Goal: Information Seeking & Learning: Learn about a topic

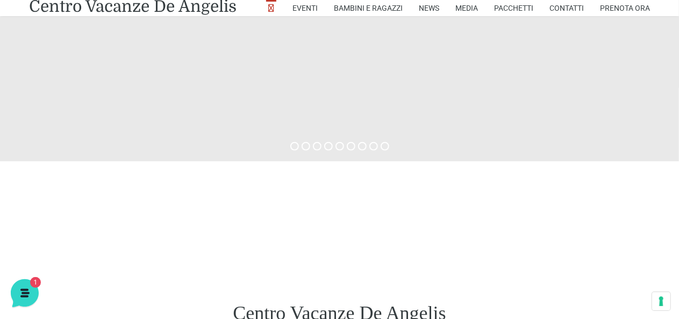
scroll to position [376, 0]
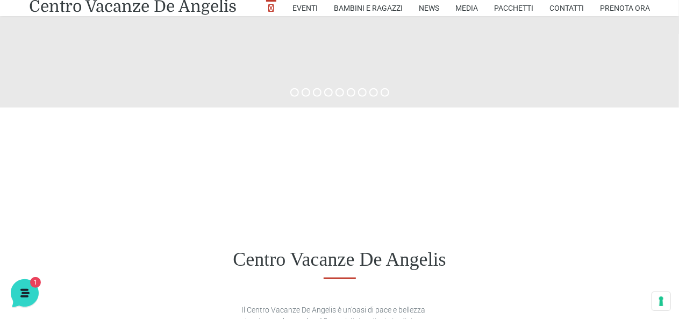
click at [124, 259] on h1 "Centro Vacanze De Angelis" at bounding box center [339, 259] width 621 height 23
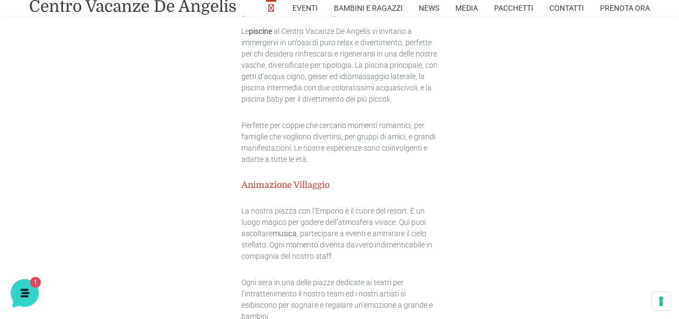
scroll to position [1291, 0]
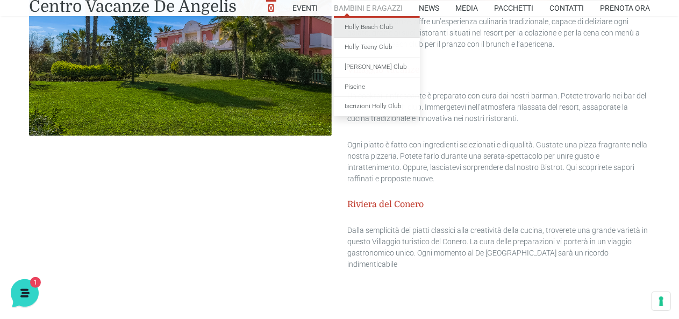
click at [357, 27] on link "Holly Beach Club" at bounding box center [377, 28] width 86 height 20
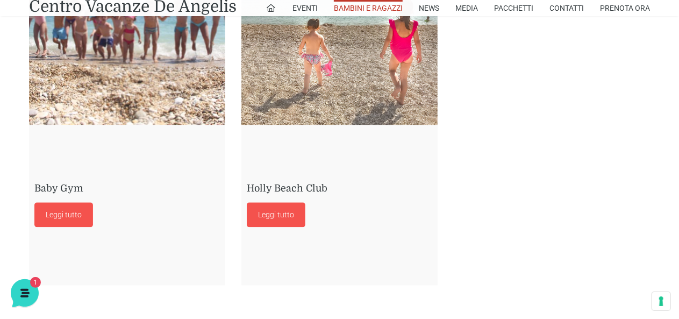
scroll to position [1129, 0]
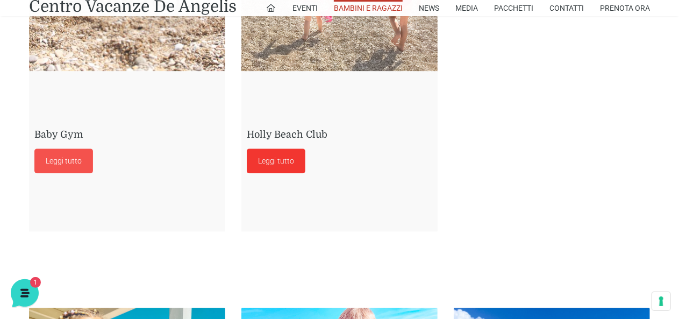
drag, startPoint x: 284, startPoint y: 164, endPoint x: 296, endPoint y: 165, distance: 12.4
click at [284, 163] on link "Leggi tutto" at bounding box center [276, 160] width 59 height 25
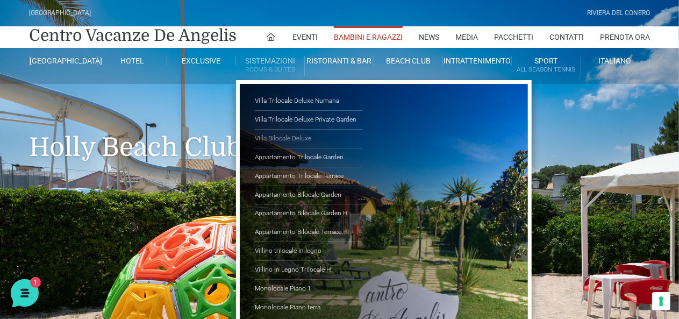
click at [286, 136] on link "Villa Bilocale Deluxe" at bounding box center [309, 139] width 108 height 19
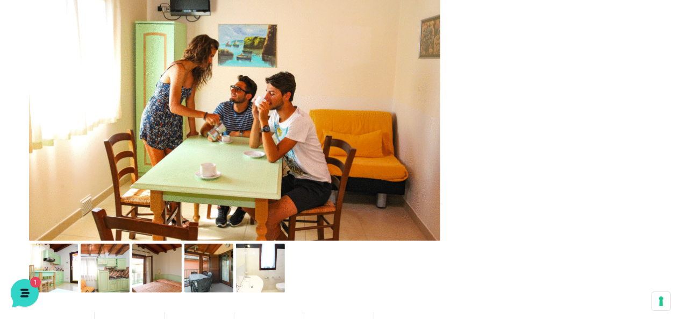
scroll to position [484, 0]
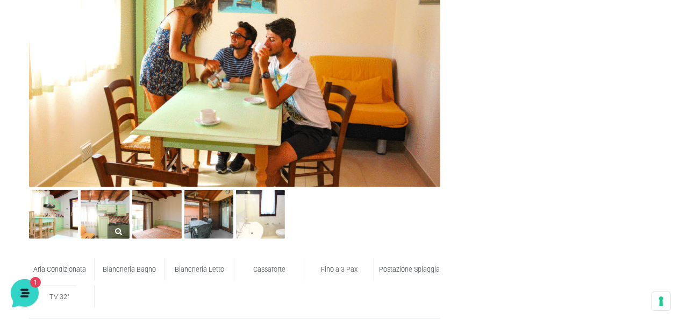
click at [123, 216] on img at bounding box center [105, 214] width 49 height 49
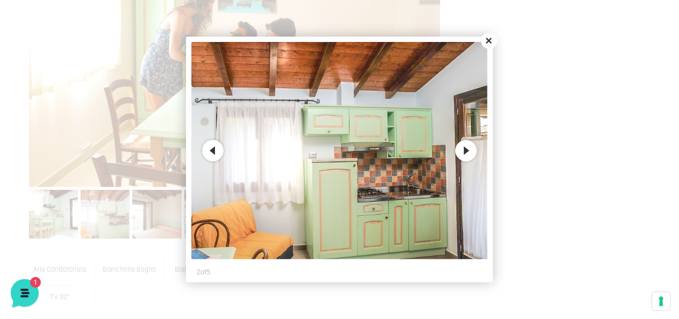
click at [467, 153] on button "Next" at bounding box center [466, 151] width 22 height 22
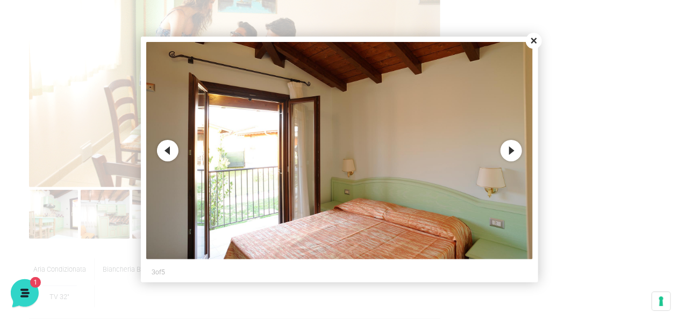
click at [506, 149] on button "Next" at bounding box center [512, 151] width 22 height 22
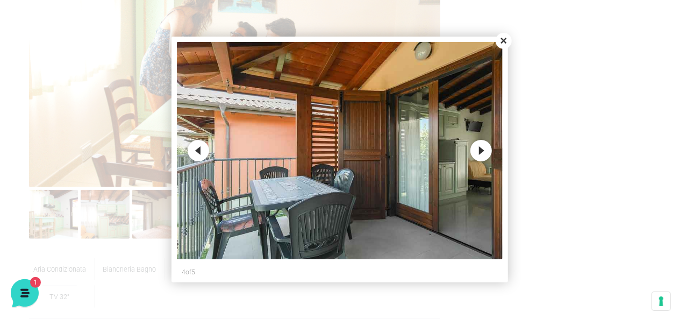
click at [503, 41] on button "Close" at bounding box center [504, 41] width 16 height 16
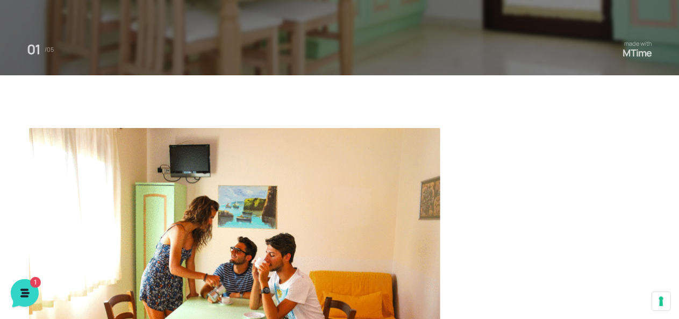
scroll to position [54, 0]
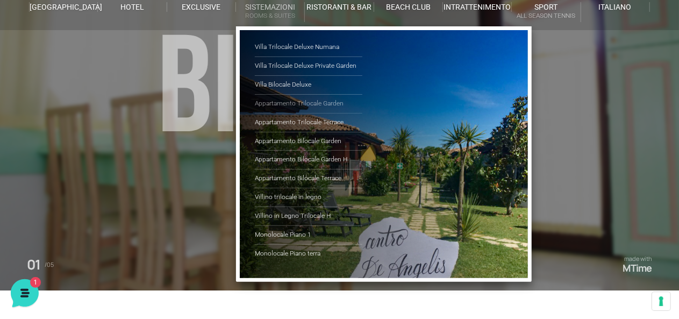
click at [322, 103] on link "Appartamento Trilocale Garden" at bounding box center [309, 104] width 108 height 19
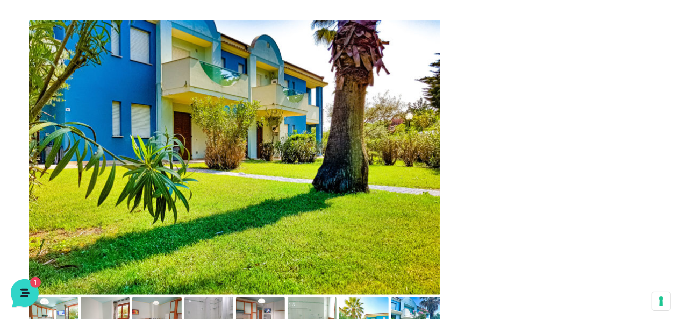
scroll to position [484, 0]
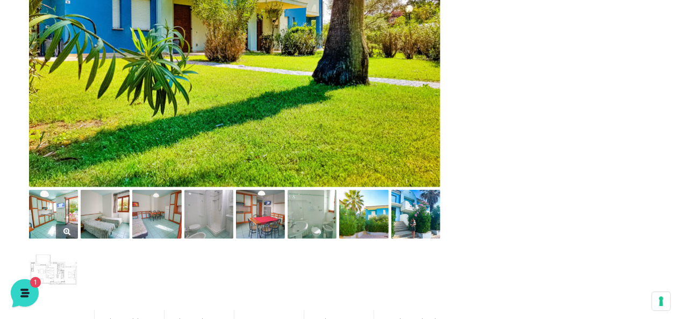
click at [54, 211] on img at bounding box center [53, 214] width 49 height 49
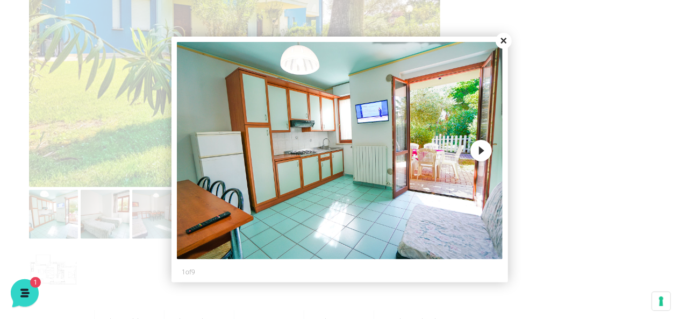
click at [478, 148] on button "Next" at bounding box center [481, 151] width 22 height 22
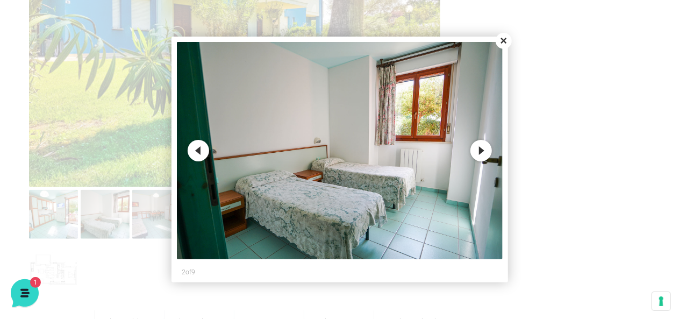
click at [478, 148] on button "Next" at bounding box center [481, 151] width 22 height 22
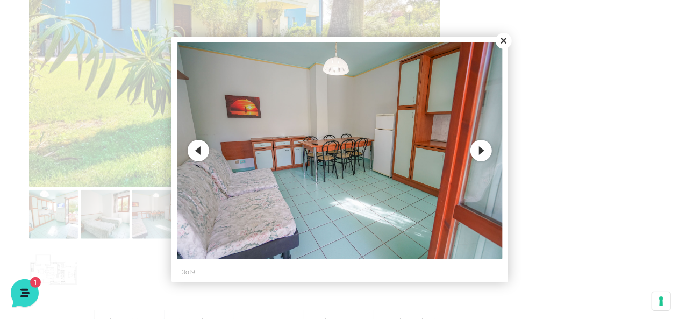
click at [478, 148] on button "Next" at bounding box center [481, 151] width 22 height 22
click at [505, 39] on button "Close" at bounding box center [504, 41] width 16 height 16
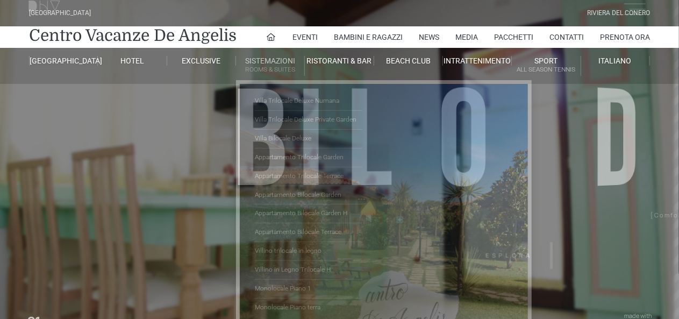
click at [267, 65] on small "Rooms & Suites" at bounding box center [270, 70] width 68 height 10
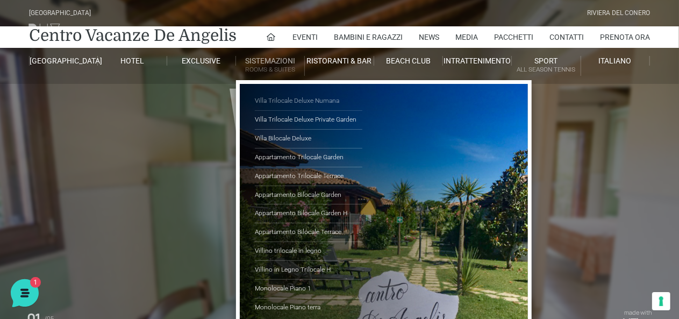
click at [298, 101] on link "Villa Trilocale Deluxe Numana" at bounding box center [309, 101] width 108 height 19
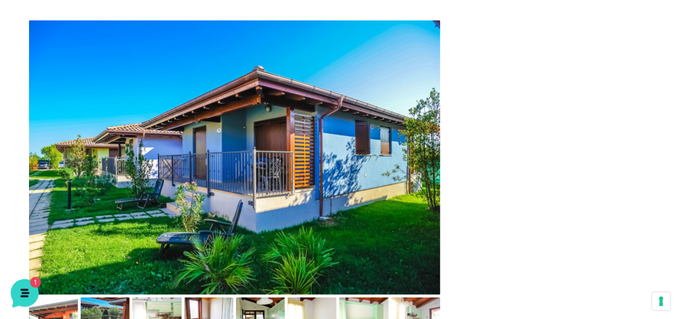
scroll to position [484, 0]
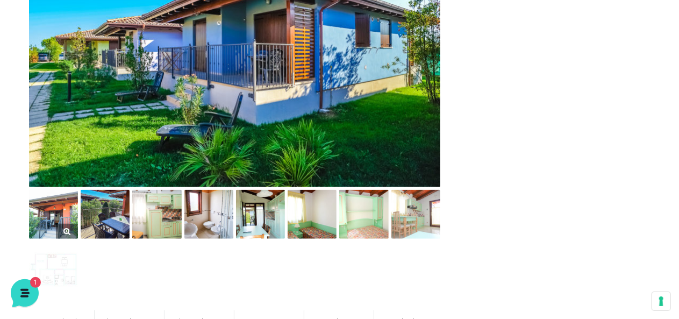
click at [72, 220] on img at bounding box center [53, 214] width 49 height 49
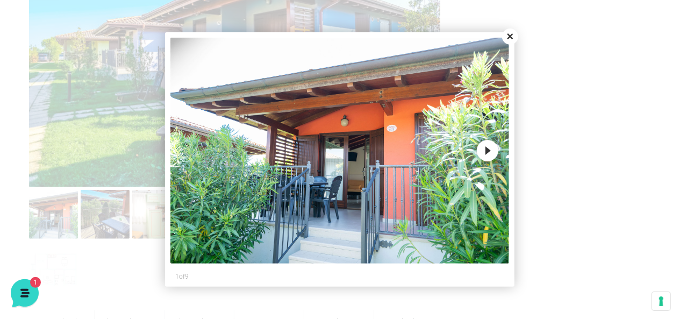
click at [489, 147] on button "Next" at bounding box center [488, 151] width 22 height 22
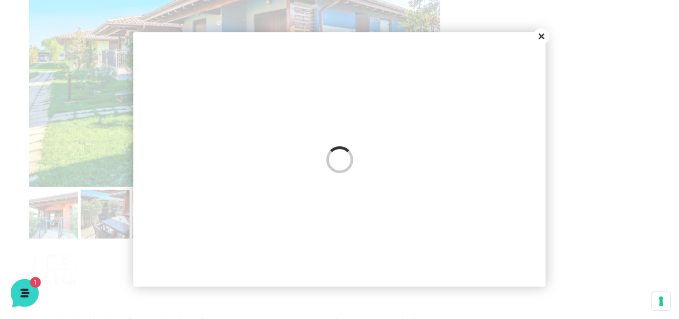
click at [489, 147] on img at bounding box center [340, 151] width 402 height 226
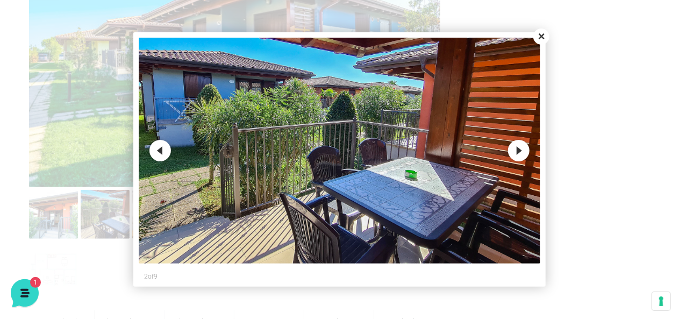
click at [489, 147] on img at bounding box center [340, 151] width 402 height 226
click at [542, 32] on button "Close" at bounding box center [541, 36] width 16 height 16
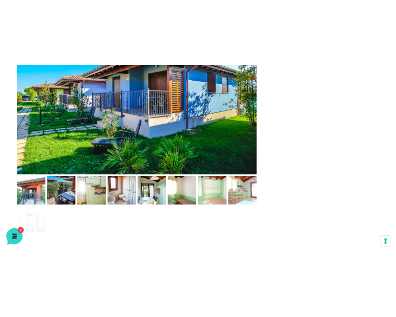
scroll to position [629, 0]
